Goal: Task Accomplishment & Management: Complete application form

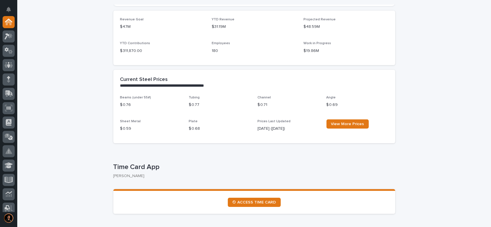
scroll to position [173, 0]
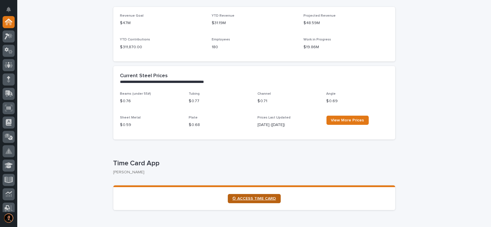
click at [252, 198] on span "⏲ ACCESS TIME CARD" at bounding box center [254, 199] width 44 height 4
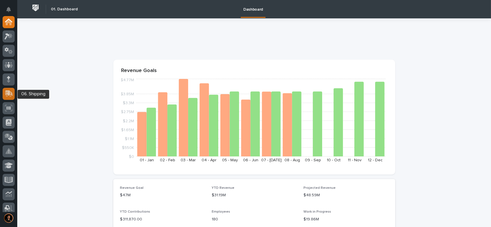
click at [13, 93] on div at bounding box center [9, 94] width 12 height 12
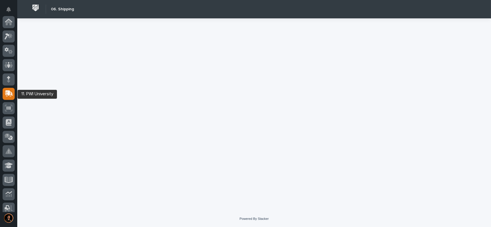
scroll to position [72, 0]
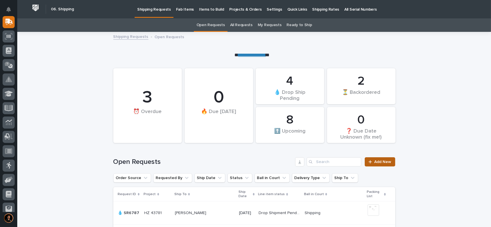
click at [385, 162] on span "Add New" at bounding box center [382, 162] width 17 height 4
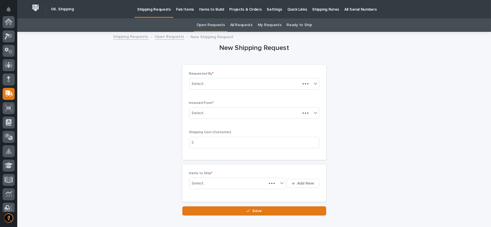
scroll to position [72, 0]
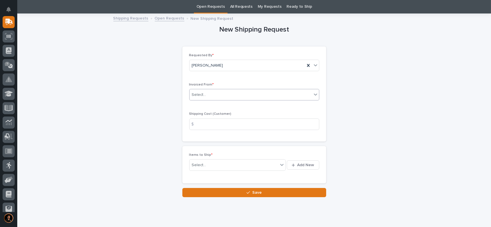
click at [217, 93] on div "Select..." at bounding box center [250, 94] width 122 height 9
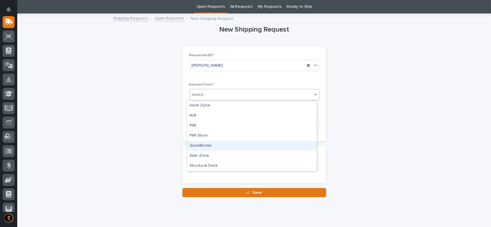
click at [199, 144] on div "QuickBooks" at bounding box center [251, 146] width 129 height 10
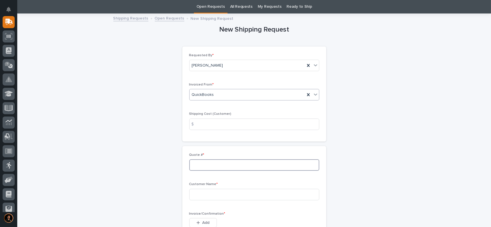
click at [193, 168] on input at bounding box center [254, 166] width 130 height 12
type input "137119"
click at [204, 192] on input at bounding box center [254, 195] width 130 height 12
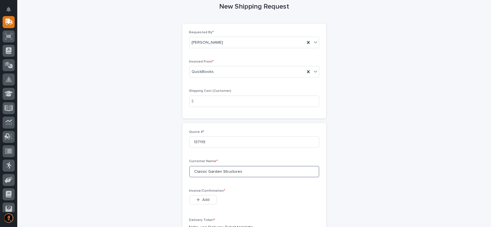
scroll to position [47, 0]
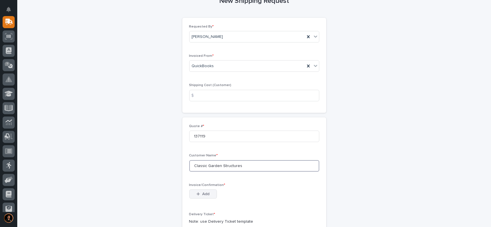
type input "Classic Garden Structures"
click at [202, 196] on span "Add" at bounding box center [205, 194] width 7 height 5
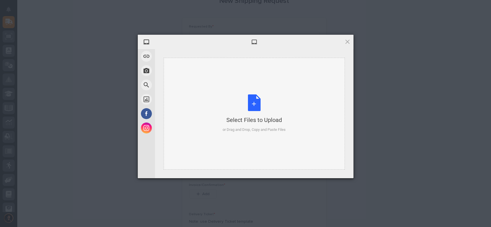
click at [254, 106] on div "Select Files to Upload or Drag and Drop, Copy and Paste Files" at bounding box center [254, 114] width 63 height 38
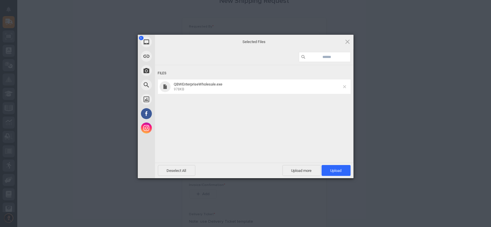
click at [344, 86] on span at bounding box center [344, 86] width 3 height 3
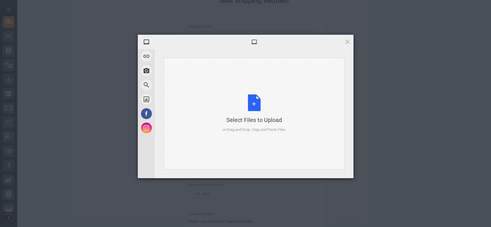
click at [255, 98] on div "Select Files to Upload or Drag and Drop, Copy and Paste Files" at bounding box center [254, 114] width 63 height 38
click at [256, 107] on div "Select Files to Upload or Drag and Drop, Copy and Paste Files" at bounding box center [254, 114] width 63 height 38
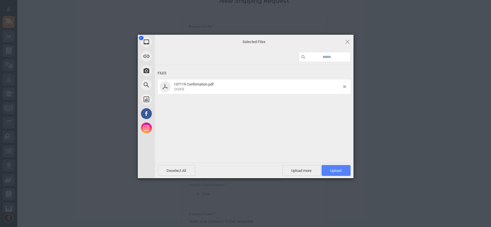
click at [336, 171] on span "Upload 1" at bounding box center [335, 171] width 11 height 4
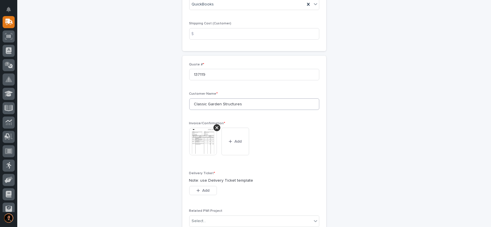
scroll to position [115, 0]
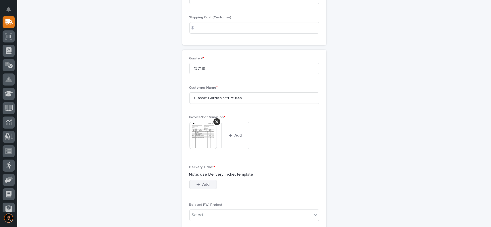
click at [202, 186] on span "Add" at bounding box center [205, 184] width 7 height 5
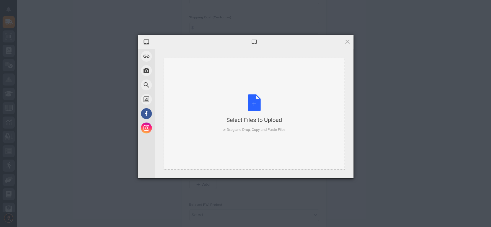
click at [253, 99] on div "Select Files to Upload or Drag and Drop, Copy and Paste Files" at bounding box center [254, 114] width 63 height 38
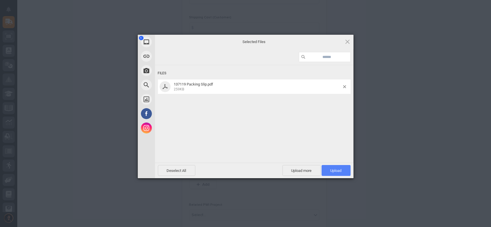
click at [336, 171] on span "Upload 1" at bounding box center [335, 171] width 11 height 4
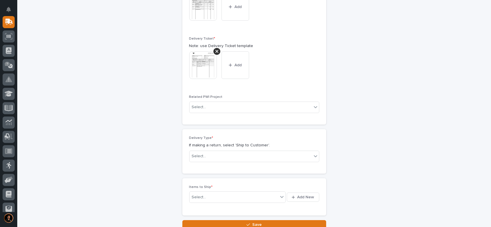
scroll to position [269, 0]
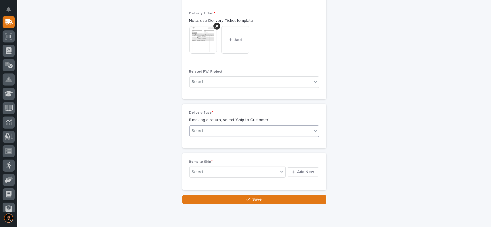
click at [202, 129] on div "Select..." at bounding box center [199, 131] width 14 height 6
drag, startPoint x: 204, startPoint y: 147, endPoint x: 209, endPoint y: 143, distance: 6.4
click at [209, 143] on div "Ship to Customer" at bounding box center [251, 142] width 129 height 10
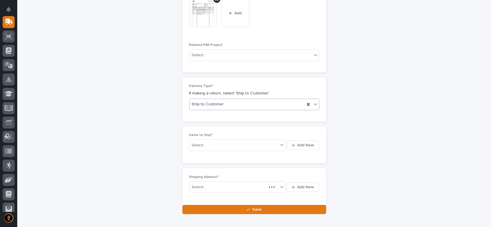
scroll to position [302, 0]
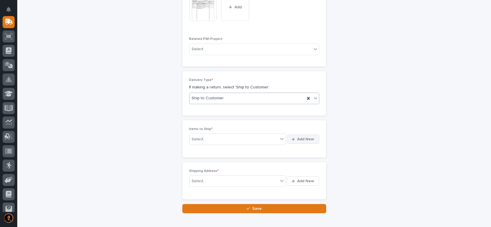
click at [311, 140] on span "Add New" at bounding box center [305, 139] width 17 height 5
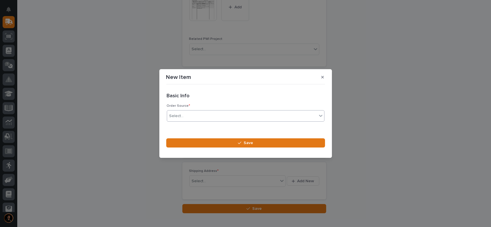
click at [172, 115] on div "Select..." at bounding box center [176, 116] width 14 height 6
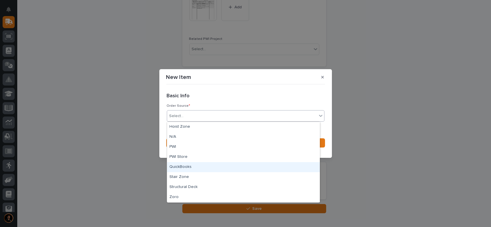
click at [174, 166] on div "QuickBooks" at bounding box center [243, 167] width 153 height 10
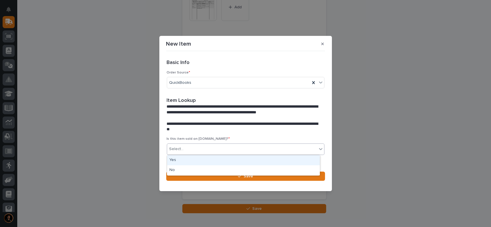
click at [198, 149] on div "Select..." at bounding box center [242, 149] width 150 height 9
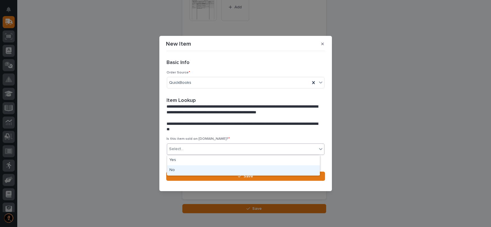
click at [176, 170] on div "No" at bounding box center [243, 171] width 153 height 10
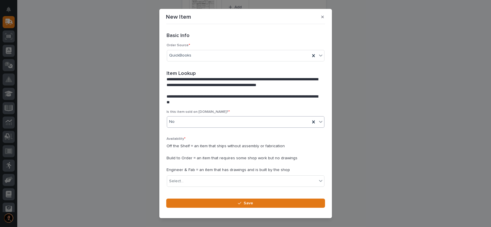
scroll to position [16, 0]
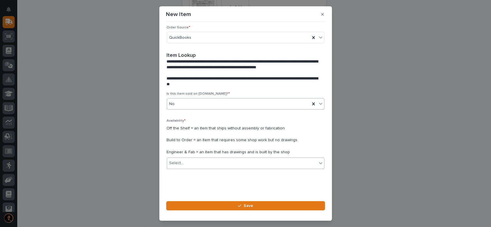
click at [198, 161] on div "Select..." at bounding box center [242, 163] width 150 height 9
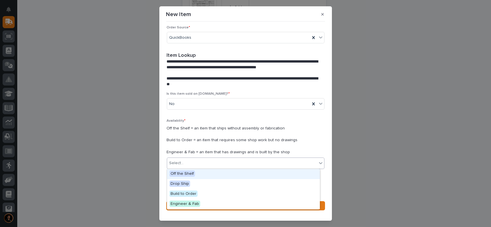
click at [185, 175] on span "Off the Shelf" at bounding box center [182, 174] width 26 height 6
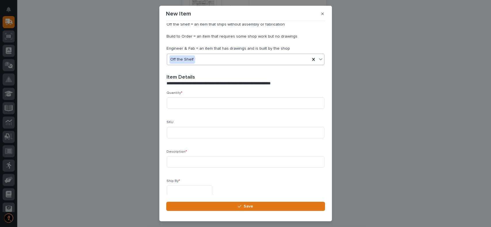
scroll to position [152, 0]
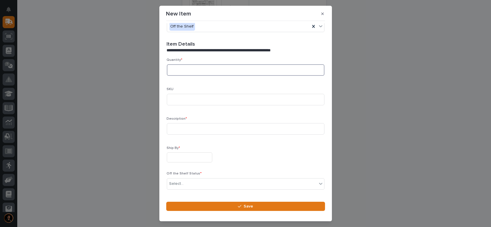
click at [181, 70] on input at bounding box center [246, 70] width 158 height 12
type input "2"
click at [181, 128] on input at bounding box center [246, 129] width 158 height 12
click at [177, 127] on input "Safety Latch" at bounding box center [246, 129] width 158 height 12
type input "Safety Latch"
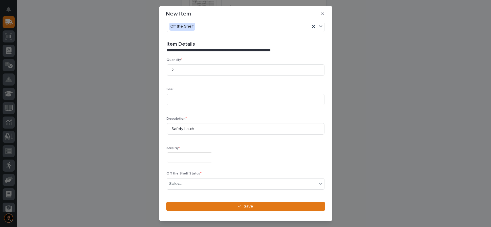
click at [178, 155] on input "text" at bounding box center [189, 158] width 45 height 10
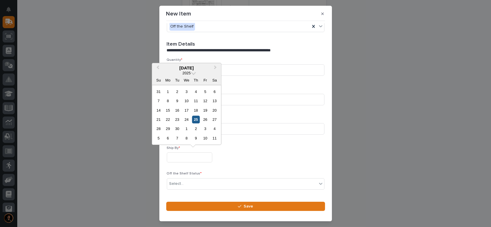
click at [196, 120] on div "25" at bounding box center [196, 120] width 8 height 8
type input "**********"
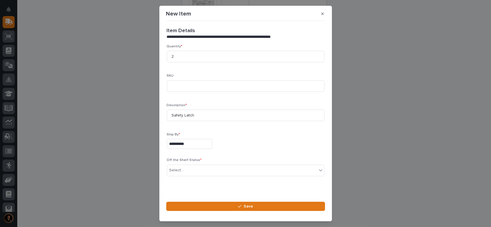
scroll to position [171, 0]
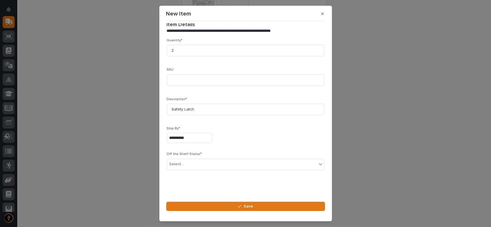
click at [194, 164] on div "Select..." at bounding box center [242, 164] width 150 height 9
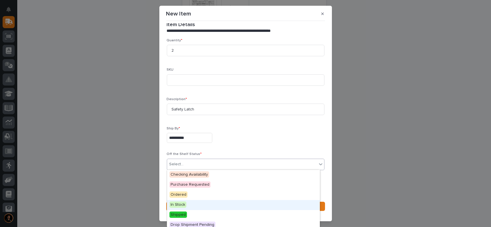
click at [181, 208] on span "In Stock" at bounding box center [177, 205] width 17 height 6
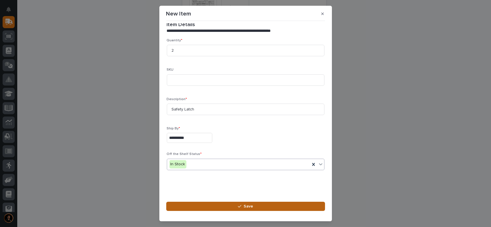
click at [241, 208] on icon "button" at bounding box center [239, 207] width 3 height 4
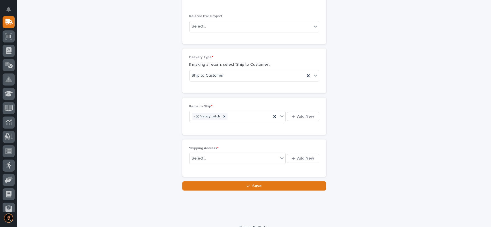
scroll to position [331, 0]
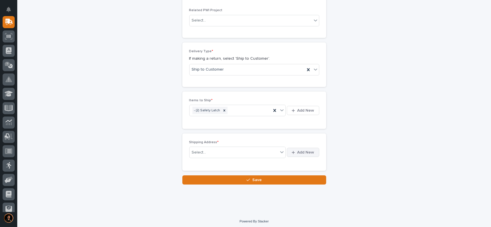
click at [300, 154] on span "Add New" at bounding box center [305, 152] width 17 height 5
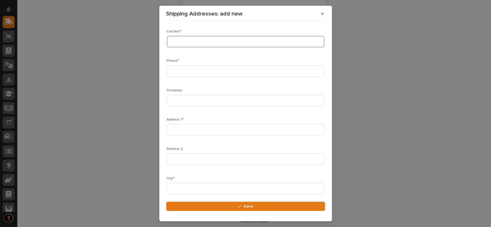
click at [201, 43] on input at bounding box center [246, 42] width 158 height 12
type input "[PERSON_NAME]"
click at [182, 73] on input at bounding box center [246, 72] width 158 height 12
type input "[PHONE_NUMBER]"
click at [183, 100] on input at bounding box center [246, 101] width 158 height 12
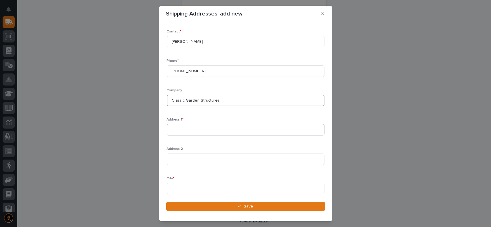
type input "Classic Garden Structures"
click at [183, 129] on input at bounding box center [246, 130] width 158 height 12
type input "[STREET_ADDRESS][PERSON_NAME]"
click at [177, 187] on input at bounding box center [246, 189] width 158 height 12
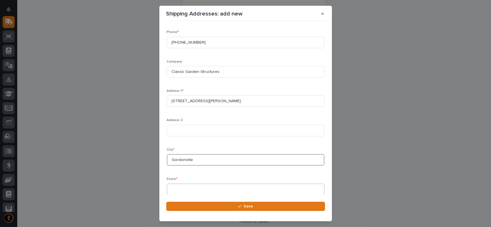
type input "Gordonville"
click at [191, 187] on input at bounding box center [246, 190] width 158 height 12
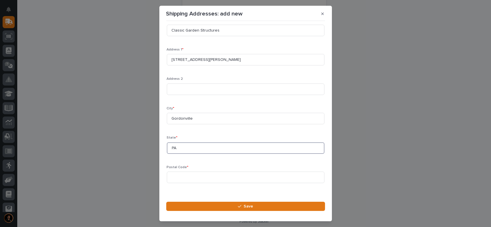
scroll to position [76, 0]
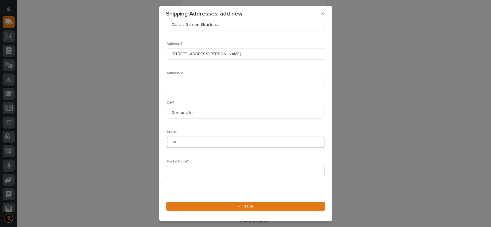
type input "PA"
click at [189, 173] on input at bounding box center [246, 172] width 158 height 12
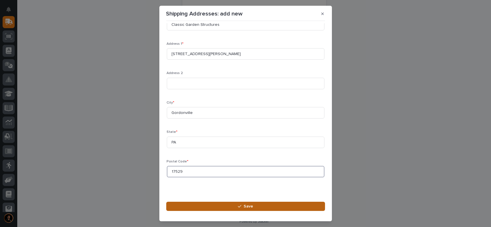
type input "17529"
click at [221, 207] on button "Save" at bounding box center [245, 206] width 159 height 9
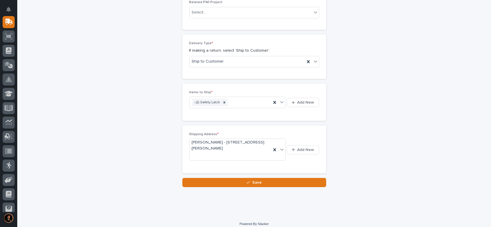
scroll to position [343, 0]
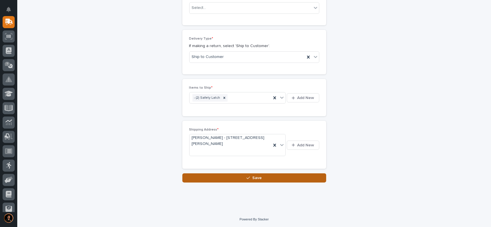
click at [314, 175] on button "Save" at bounding box center [254, 178] width 144 height 9
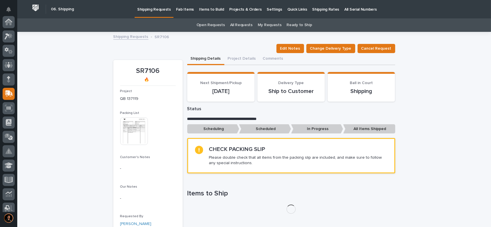
scroll to position [72, 0]
